Goal: Check status: Check status

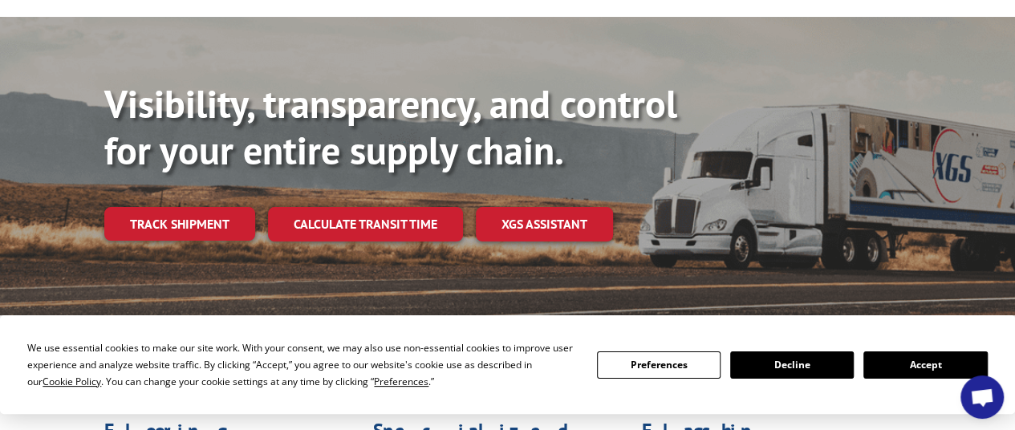
scroll to position [168, 0]
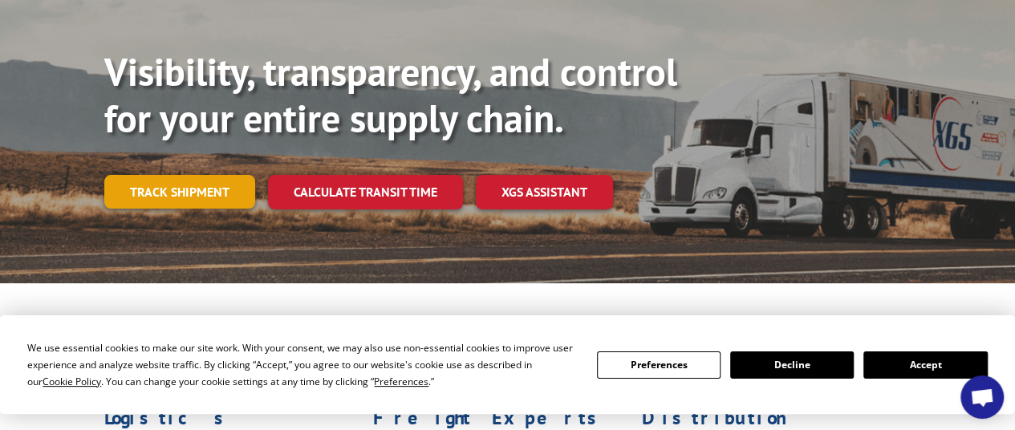
click at [230, 175] on link "Track shipment" at bounding box center [179, 192] width 151 height 34
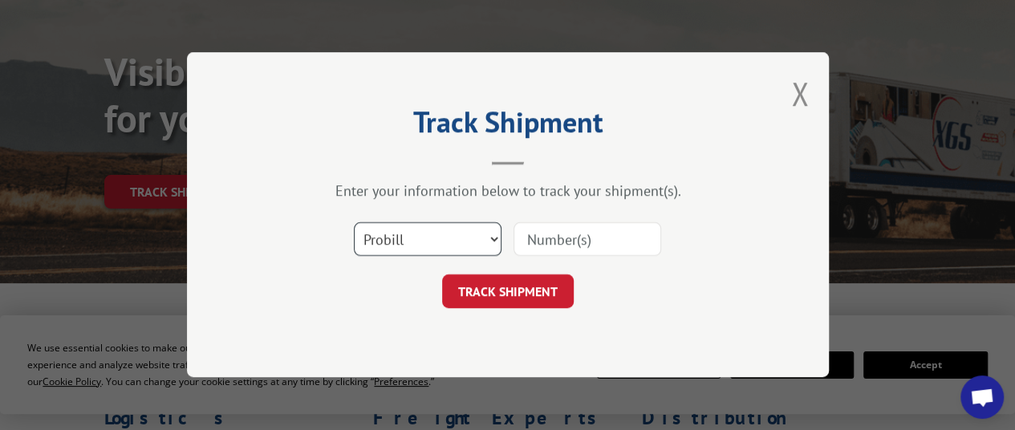
click at [478, 232] on select "Select category... Probill BOL PO" at bounding box center [428, 240] width 148 height 34
click at [354, 223] on select "Select category... Probill BOL PO" at bounding box center [428, 240] width 148 height 34
click at [575, 239] on input at bounding box center [588, 240] width 148 height 34
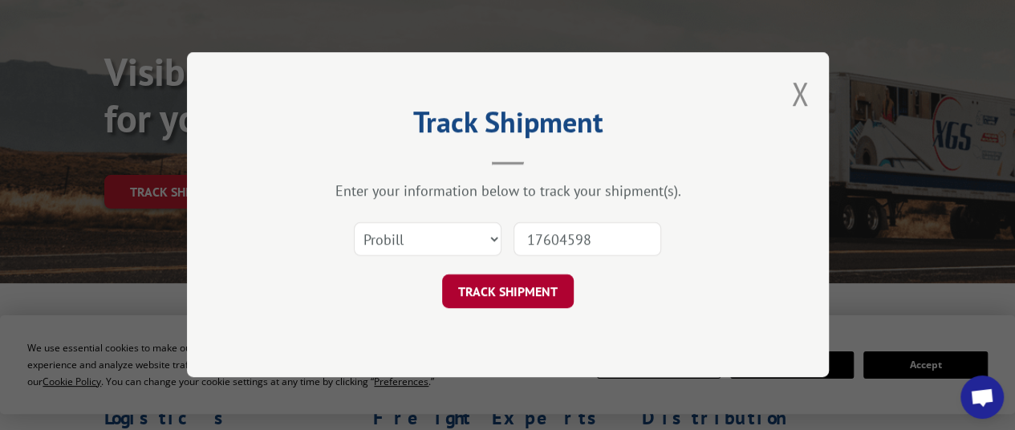
type input "17604598"
click at [513, 293] on button "TRACK SHIPMENT" at bounding box center [508, 292] width 132 height 34
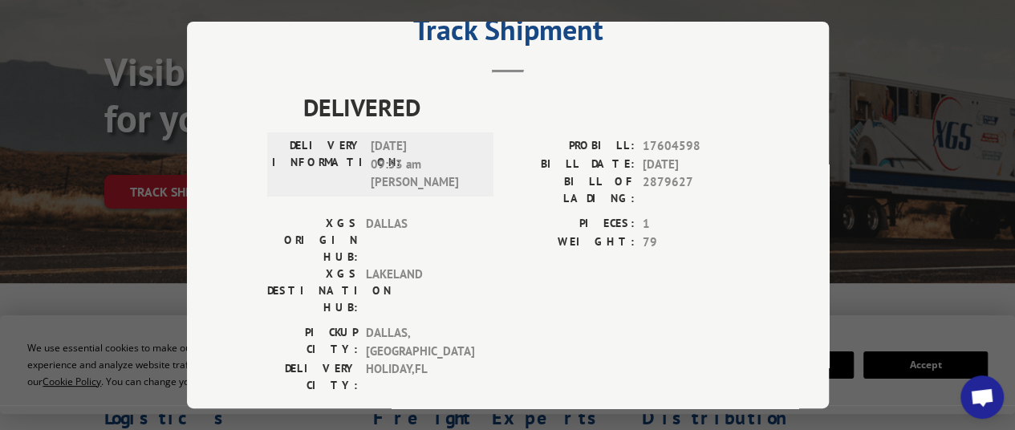
scroll to position [0, 0]
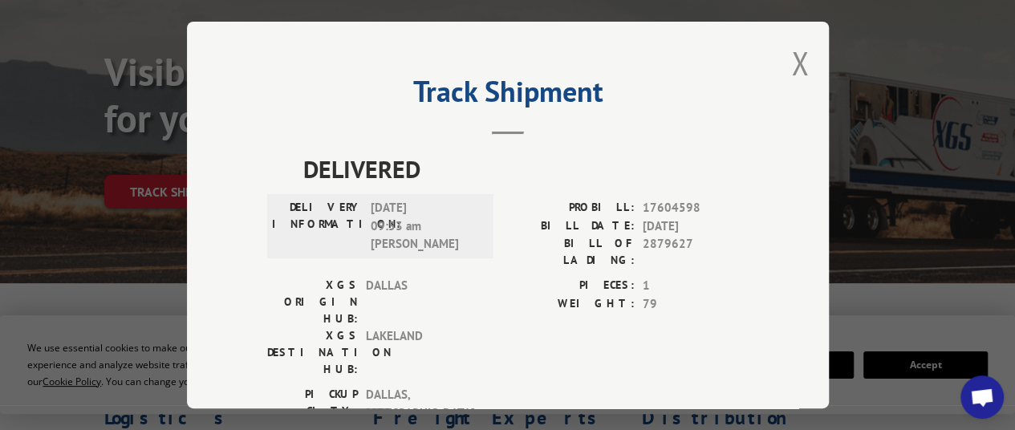
click at [377, 201] on span "[DATE] 09:53 am [PERSON_NAME]" at bounding box center [425, 226] width 108 height 55
click at [668, 239] on span "2879627" at bounding box center [696, 252] width 106 height 34
click at [794, 47] on button "Close modal" at bounding box center [800, 63] width 18 height 43
